Goal: Task Accomplishment & Management: Use online tool/utility

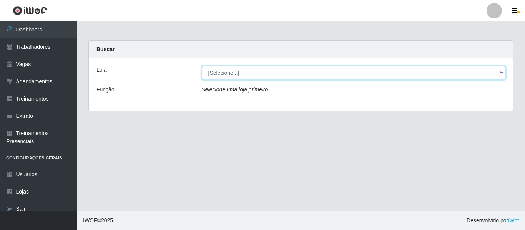
click at [502, 68] on select "[Selecione...] Mister Burg" at bounding box center [354, 72] width 304 height 13
select select "535"
click at [202, 66] on select "[Selecione...] Mister Burg" at bounding box center [354, 72] width 304 height 13
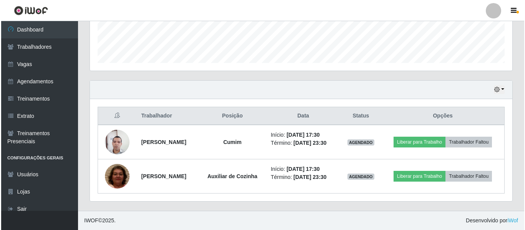
scroll to position [223, 0]
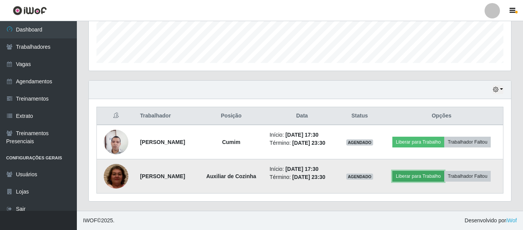
click at [441, 171] on button "Liberar para Trabalho" at bounding box center [418, 176] width 52 height 11
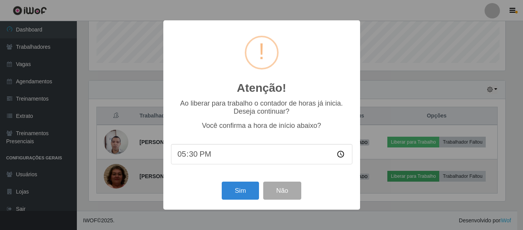
scroll to position [159, 418]
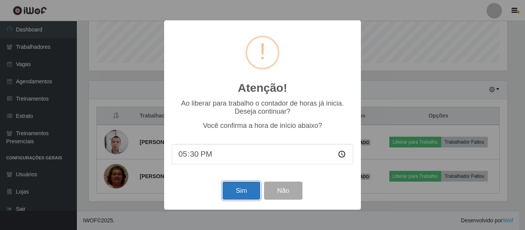
click at [245, 192] on button "Sim" at bounding box center [240, 191] width 37 height 18
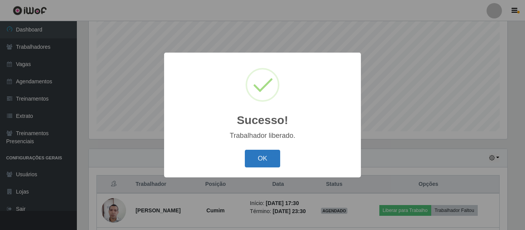
click at [271, 158] on button "OK" at bounding box center [263, 159] width 36 height 18
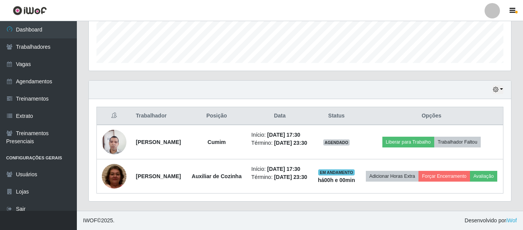
scroll to position [239, 0]
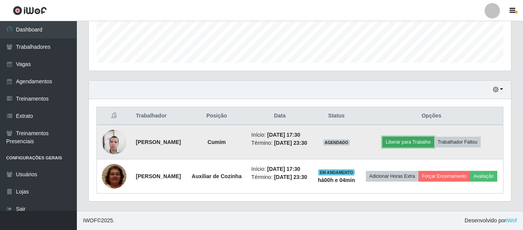
click at [420, 137] on button "Liberar para Trabalho" at bounding box center [408, 142] width 52 height 11
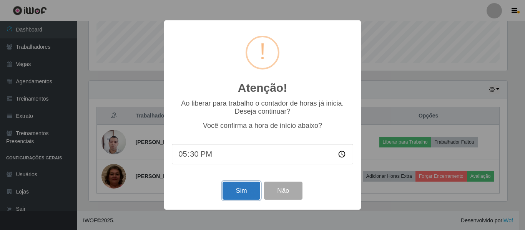
click at [242, 187] on button "Sim" at bounding box center [240, 191] width 37 height 18
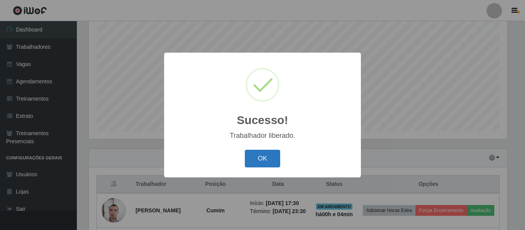
click at [273, 152] on button "OK" at bounding box center [263, 159] width 36 height 18
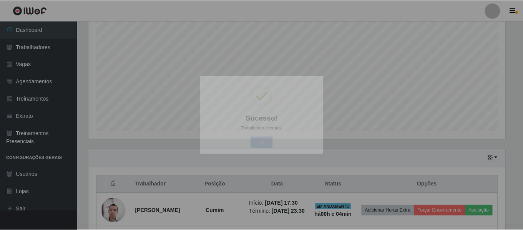
scroll to position [159, 422]
